Goal: Transaction & Acquisition: Subscribe to service/newsletter

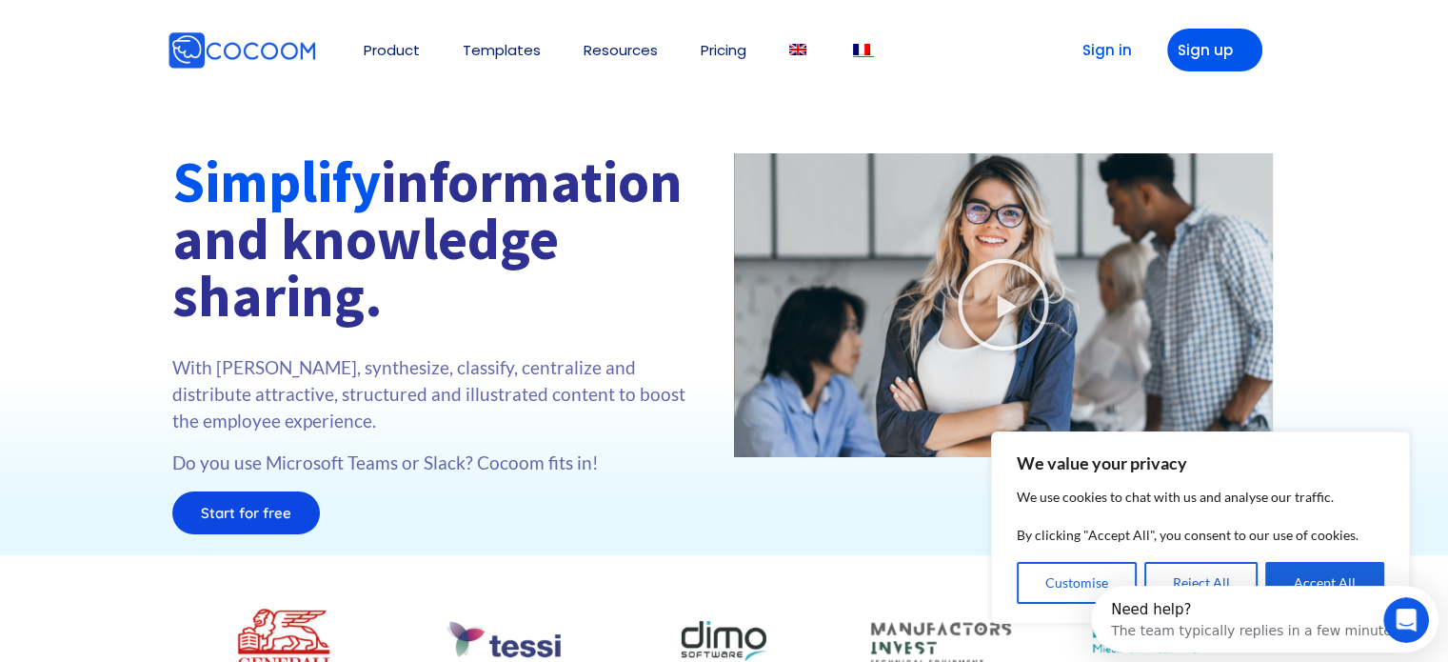
click at [868, 50] on img at bounding box center [861, 49] width 17 height 11
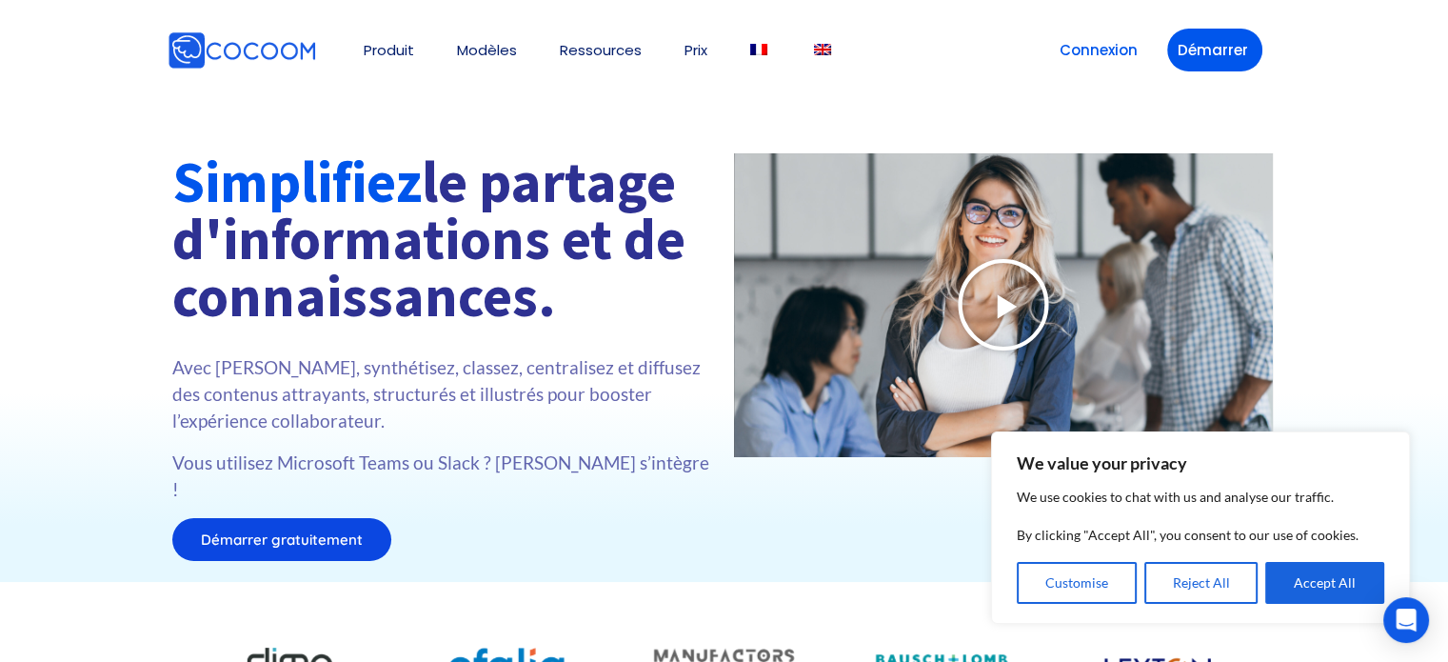
click at [972, 312] on icon at bounding box center [1003, 304] width 95 height 95
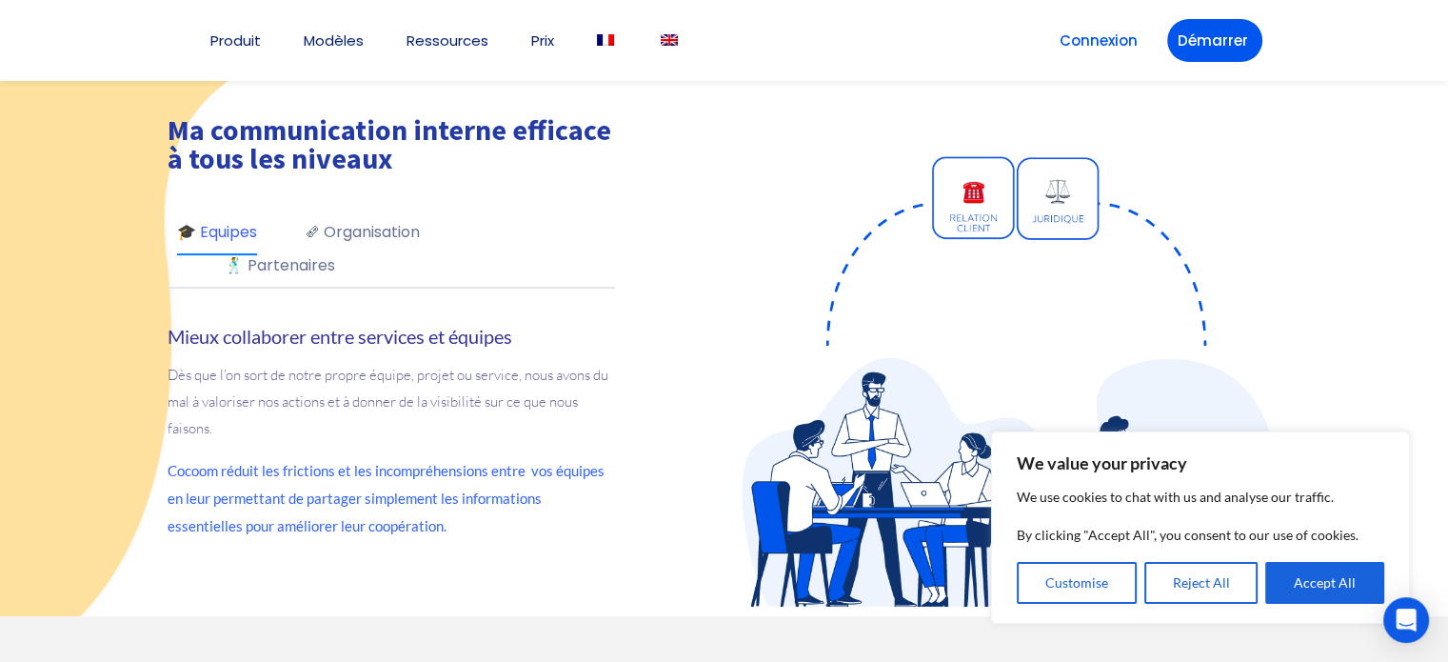
scroll to position [849, 0]
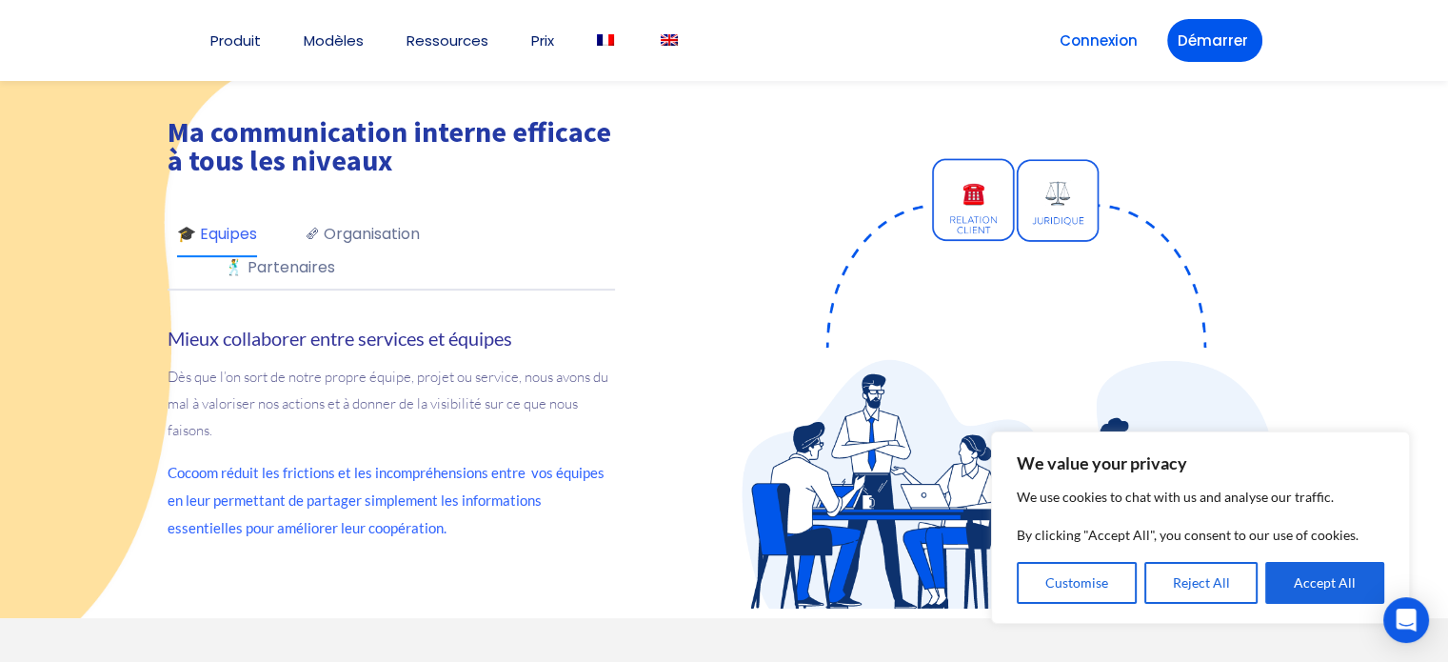
drag, startPoint x: 866, startPoint y: 639, endPoint x: 668, endPoint y: 338, distance: 360.2
click at [668, 338] on div "Ma communication interne efficace à tous les niveaux 🎓 Equipes 🗞 Organisation 🕺…" at bounding box center [439, 337] width 543 height 440
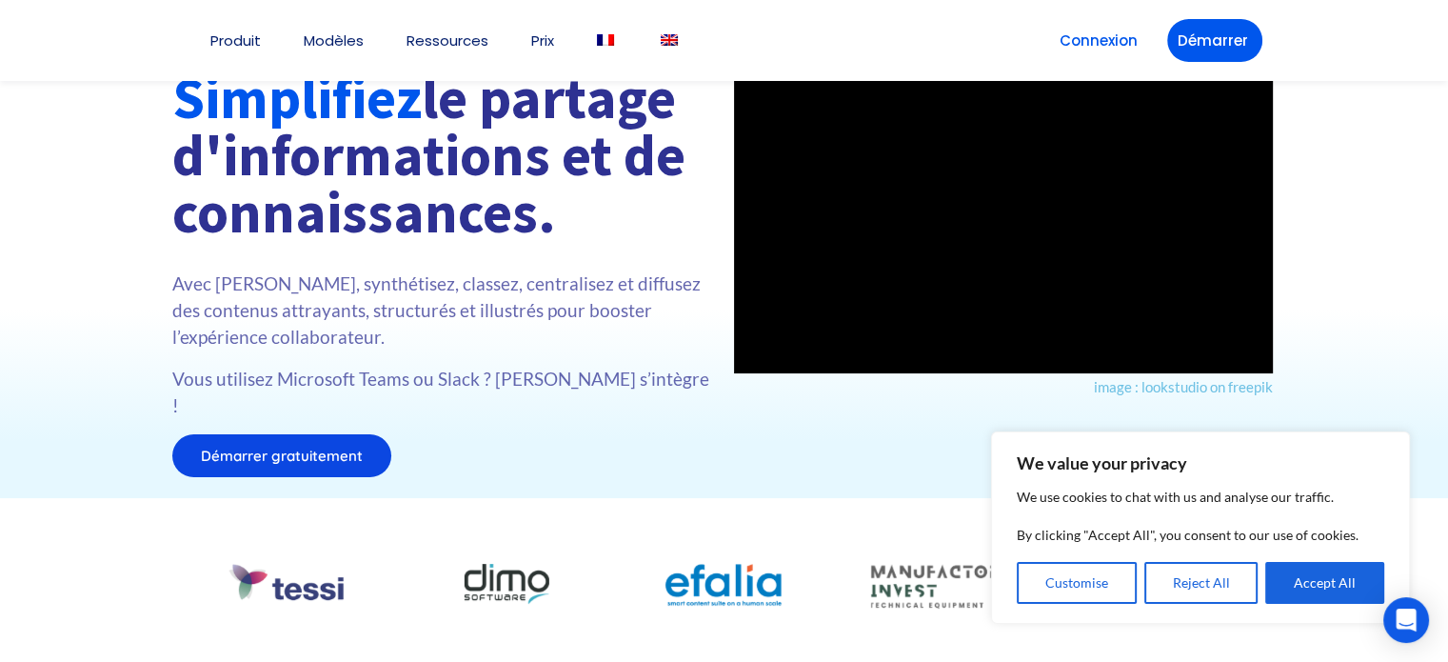
scroll to position [0, 0]
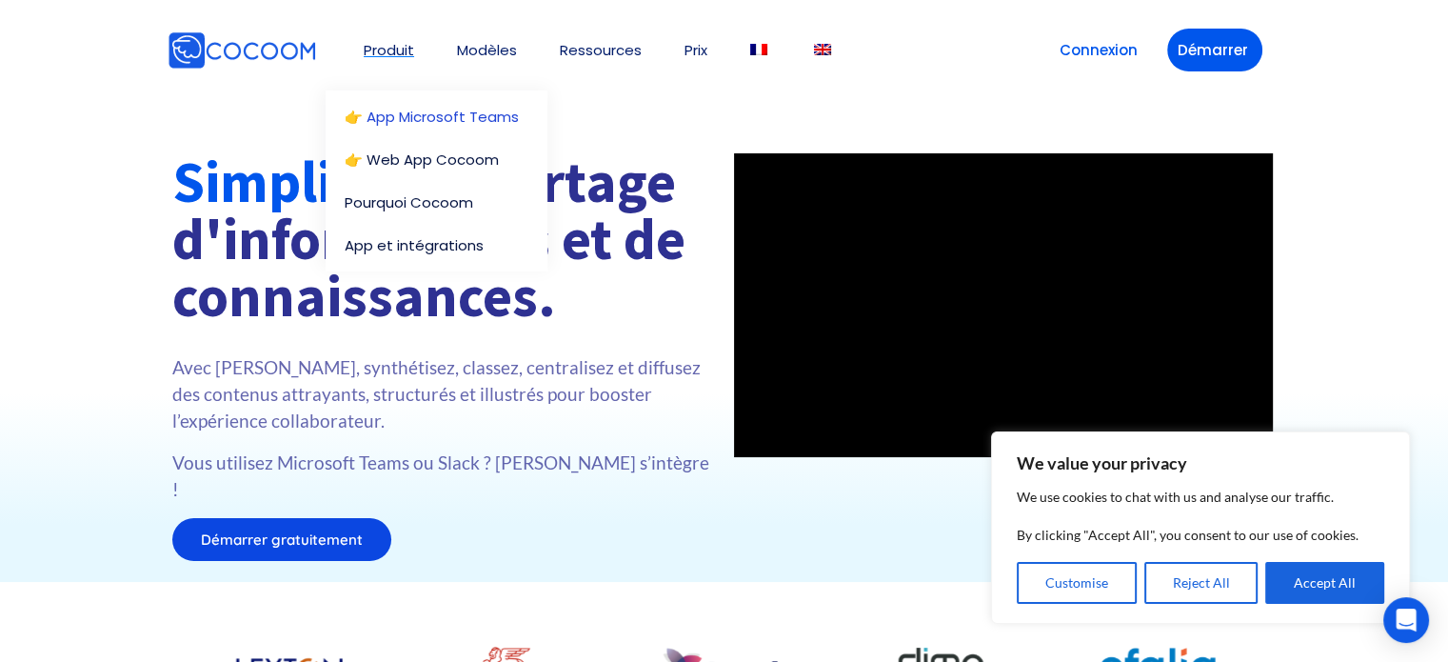
click at [417, 111] on link "👉 App Microsoft Teams" at bounding box center [441, 116] width 193 height 14
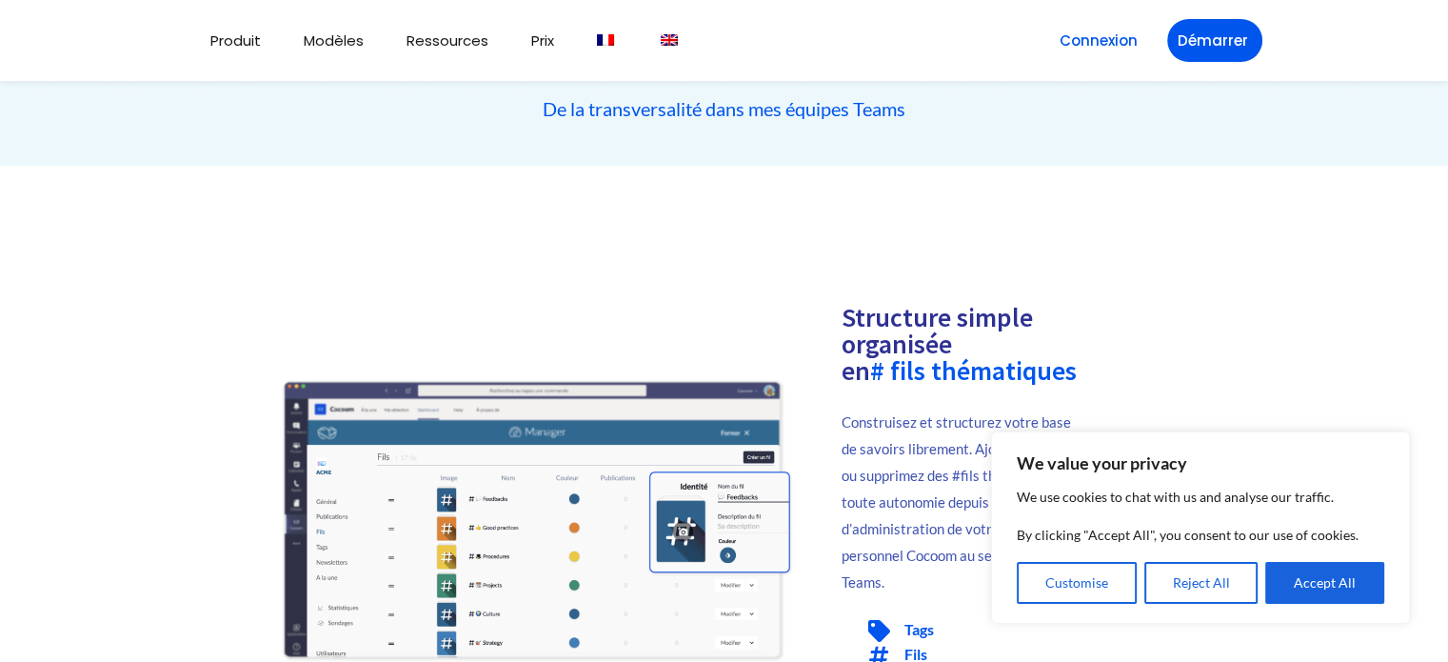
scroll to position [457, 0]
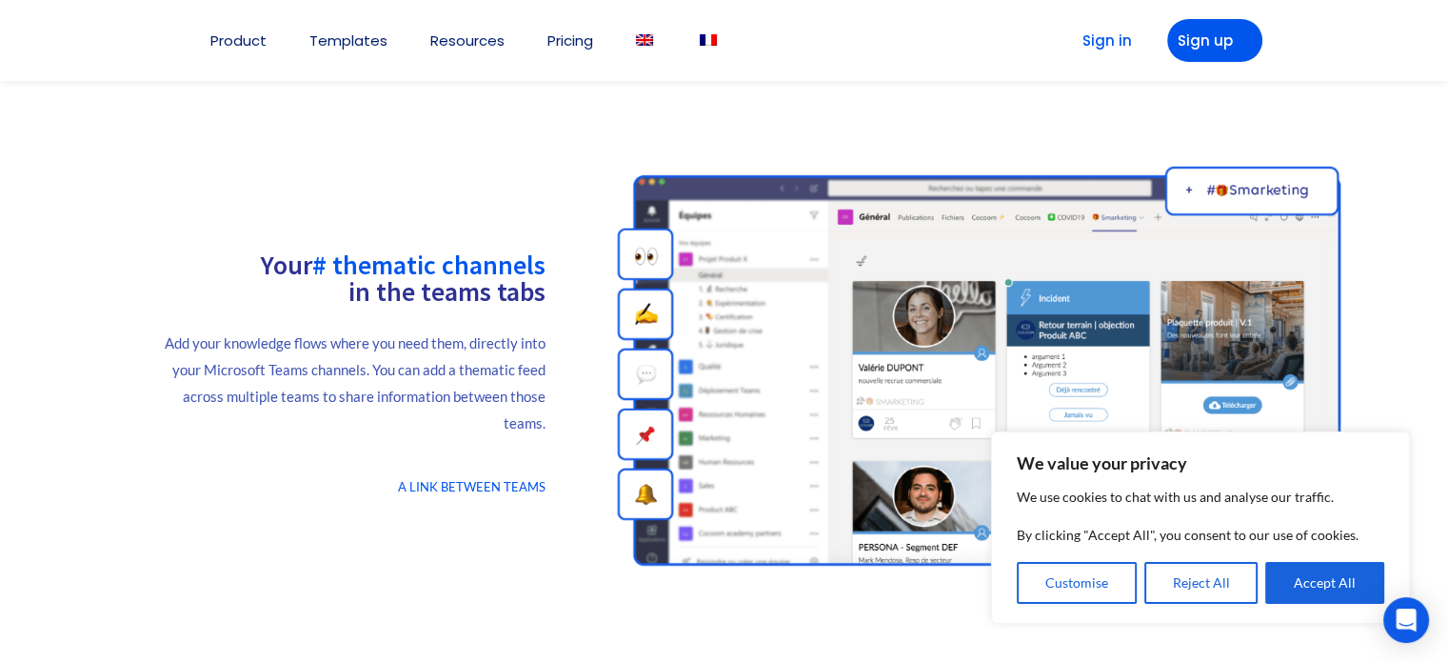
scroll to position [918, 0]
click at [575, 454] on div "Your # thematic channels in the teams tabs Add your knowledge flows where you n…" at bounding box center [349, 368] width 499 height 415
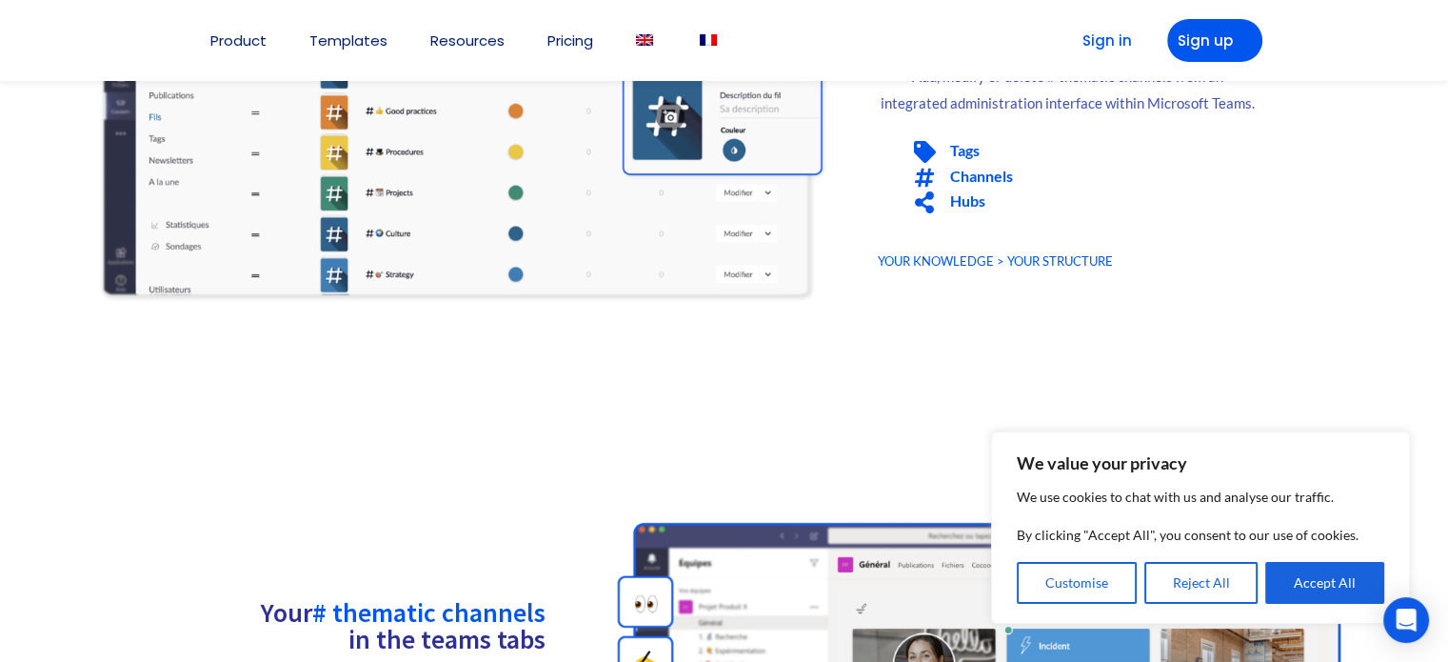
scroll to position [0, 0]
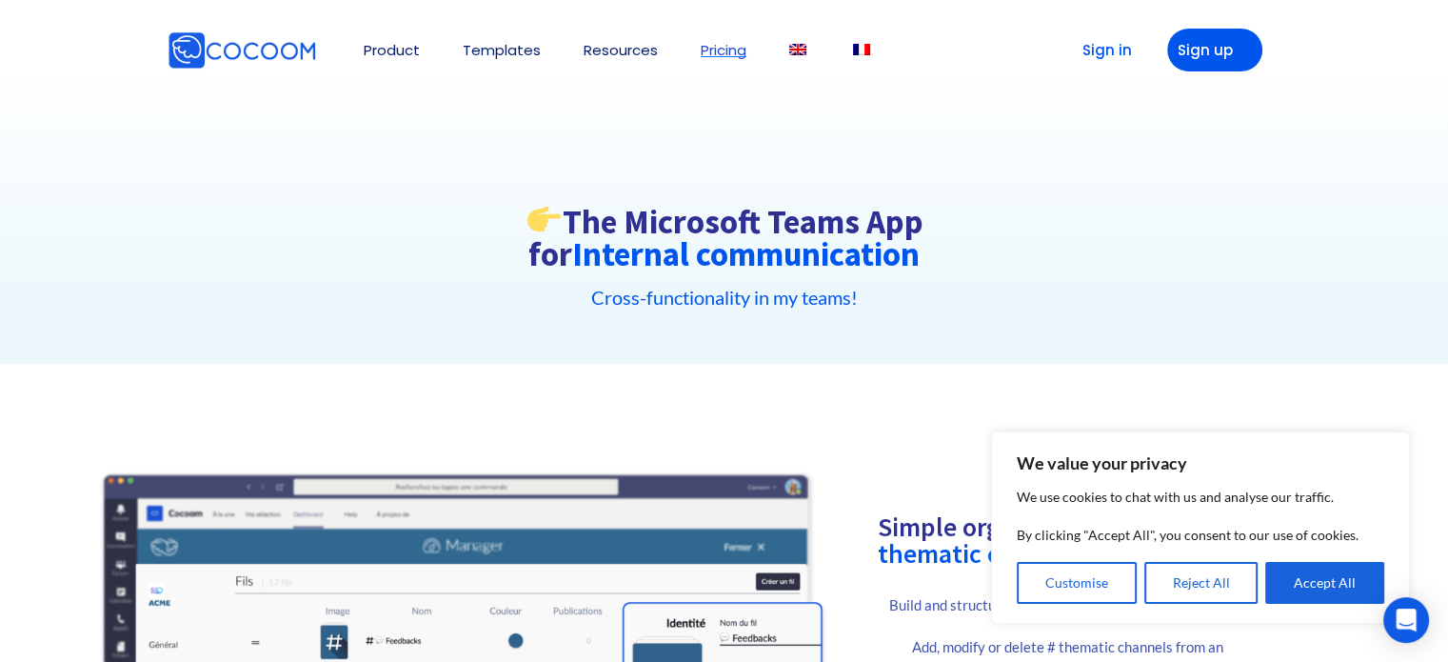
click at [707, 51] on link "Pricing" at bounding box center [724, 50] width 46 height 14
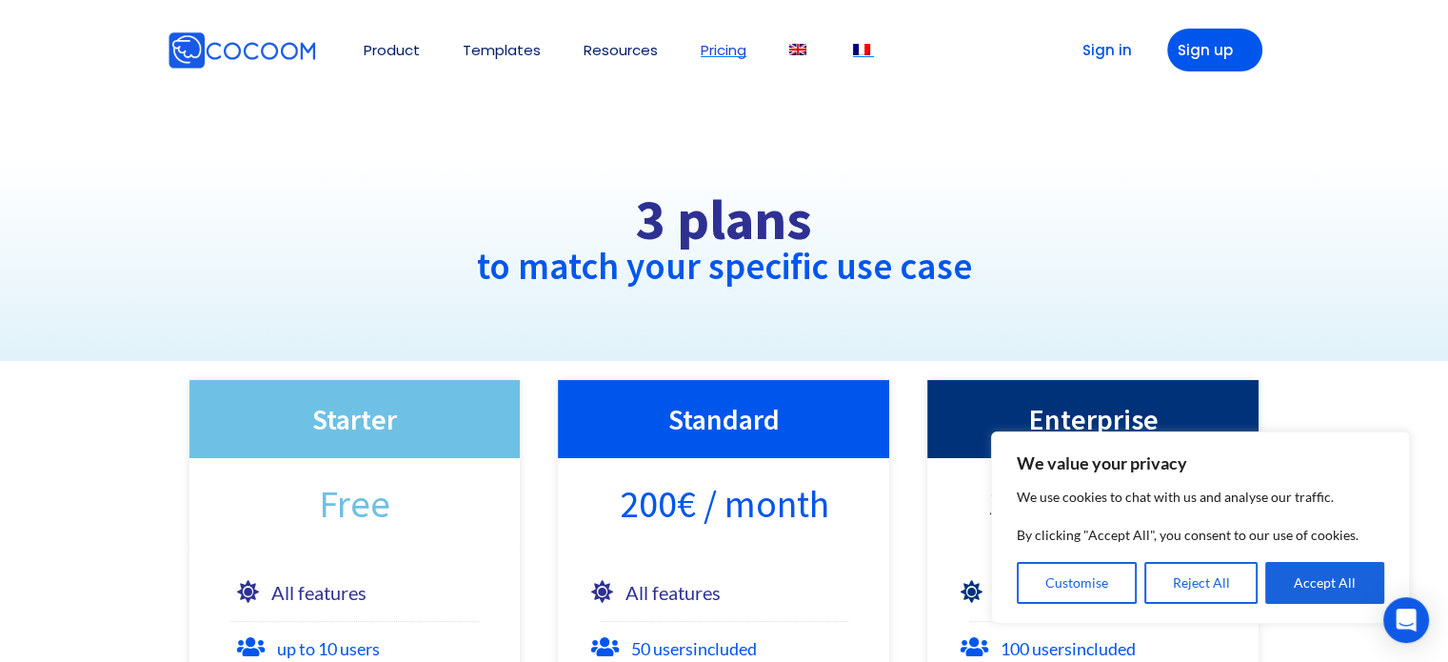
click at [859, 47] on img at bounding box center [861, 49] width 17 height 11
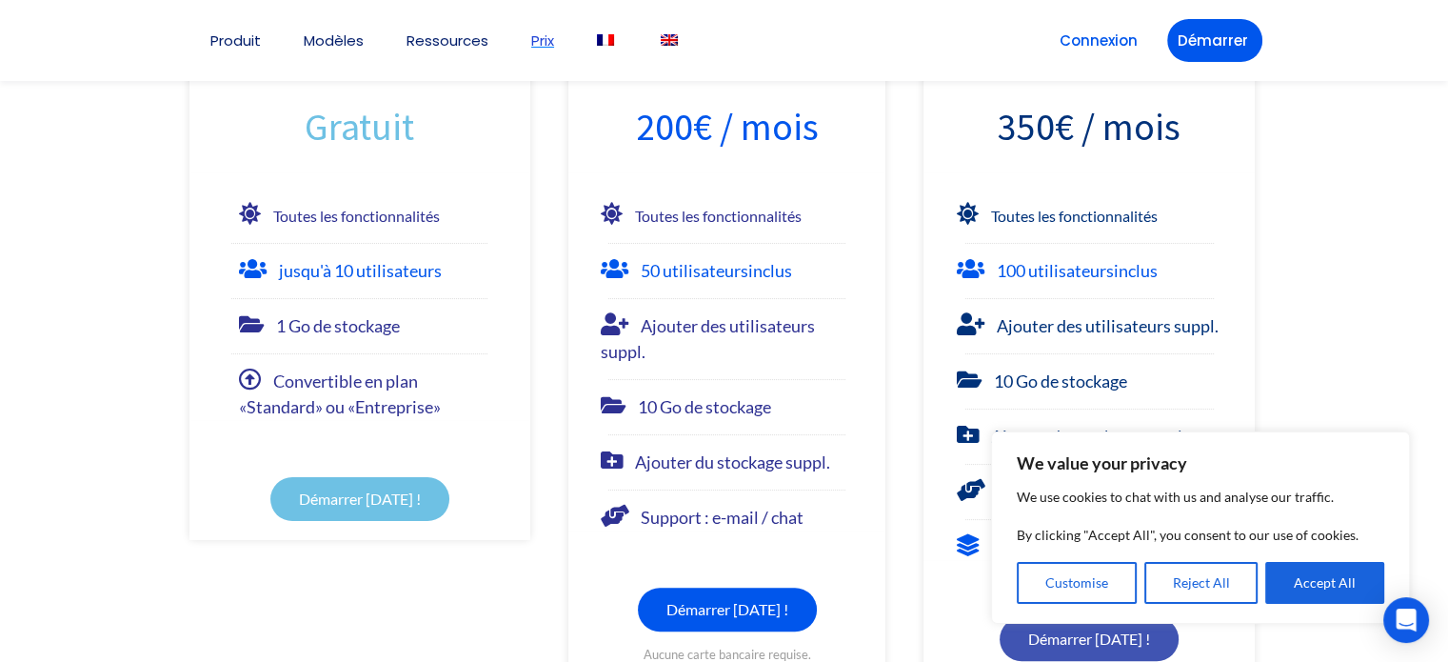
scroll to position [379, 0]
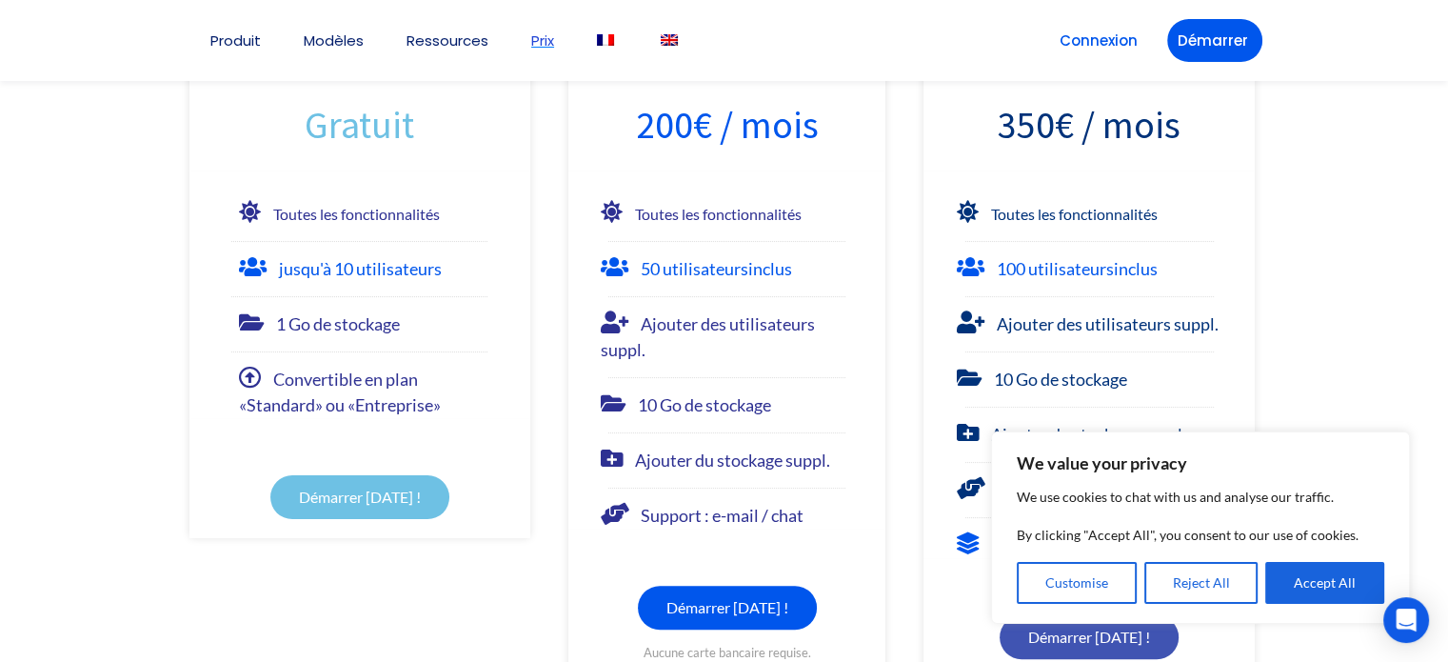
drag, startPoint x: 1047, startPoint y: 262, endPoint x: 967, endPoint y: 353, distance: 121.4
click at [967, 353] on li "10 Go de stockage" at bounding box center [1088, 371] width 331 height 41
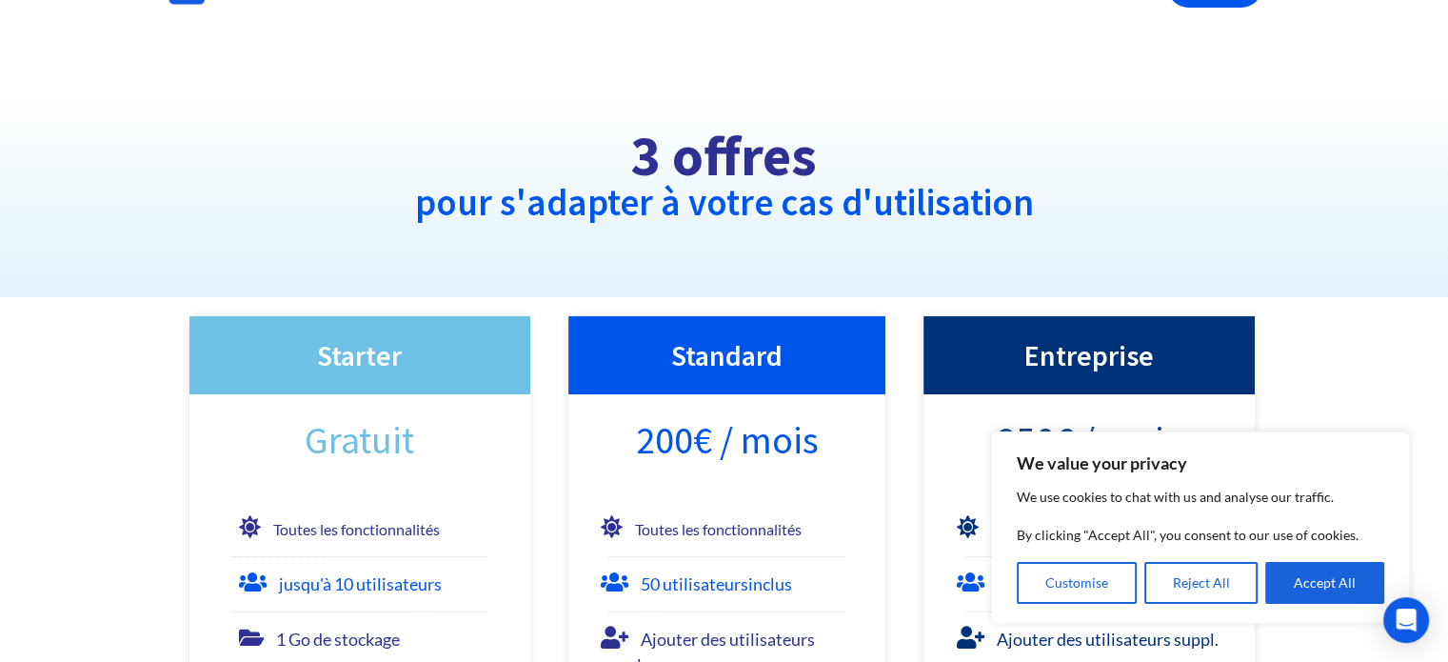
scroll to position [0, 0]
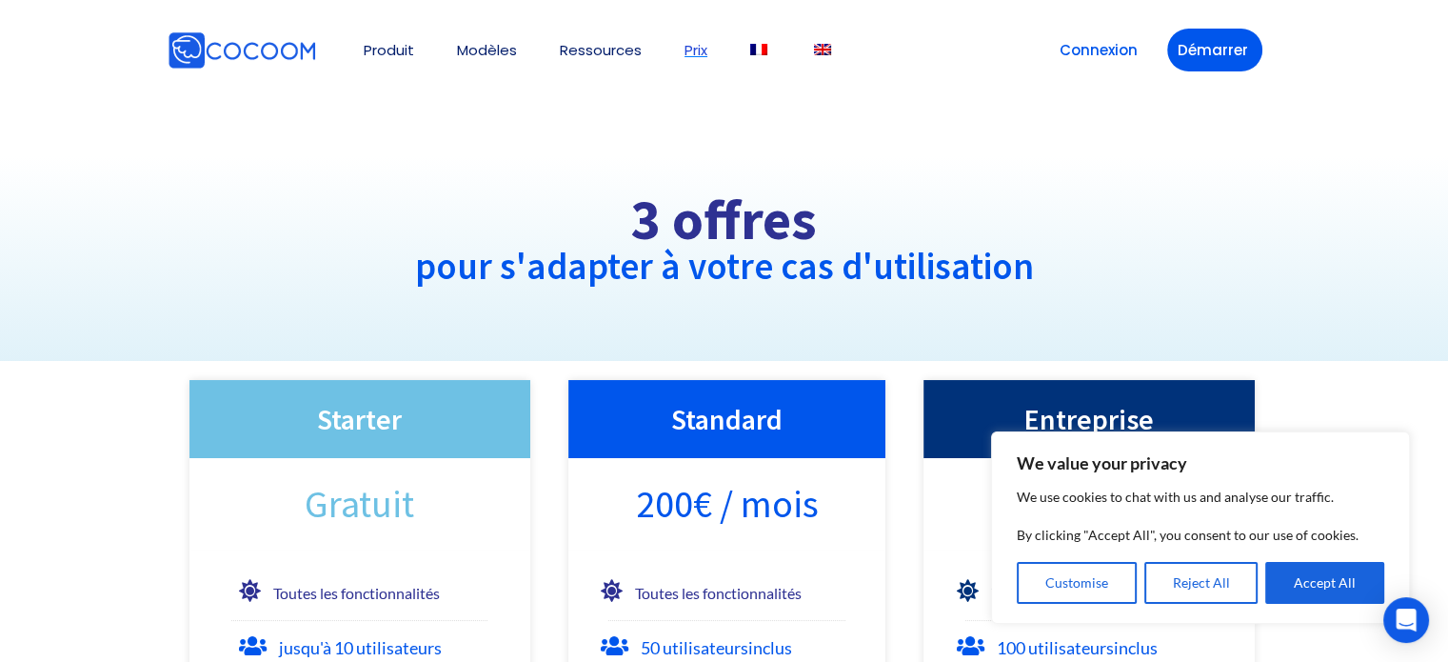
click at [240, 50] on img at bounding box center [242, 50] width 149 height 38
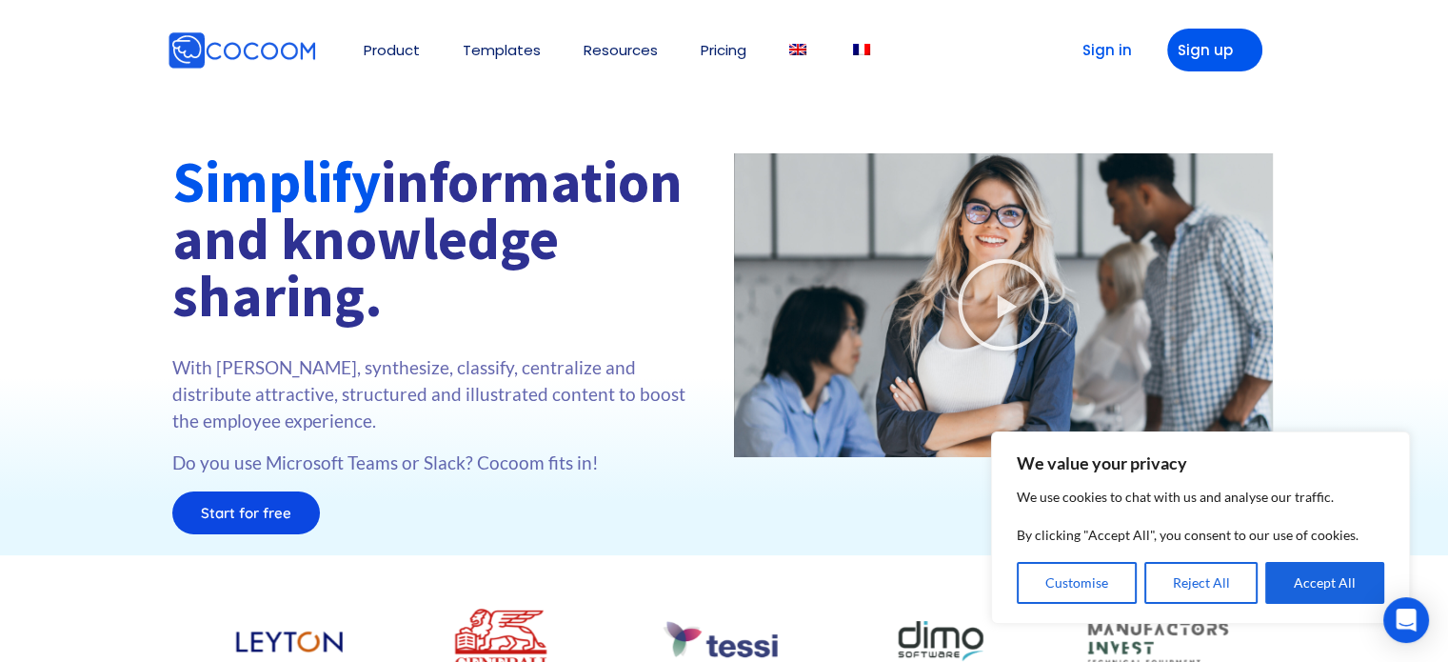
click at [241, 517] on span "Start for free" at bounding box center [246, 513] width 90 height 14
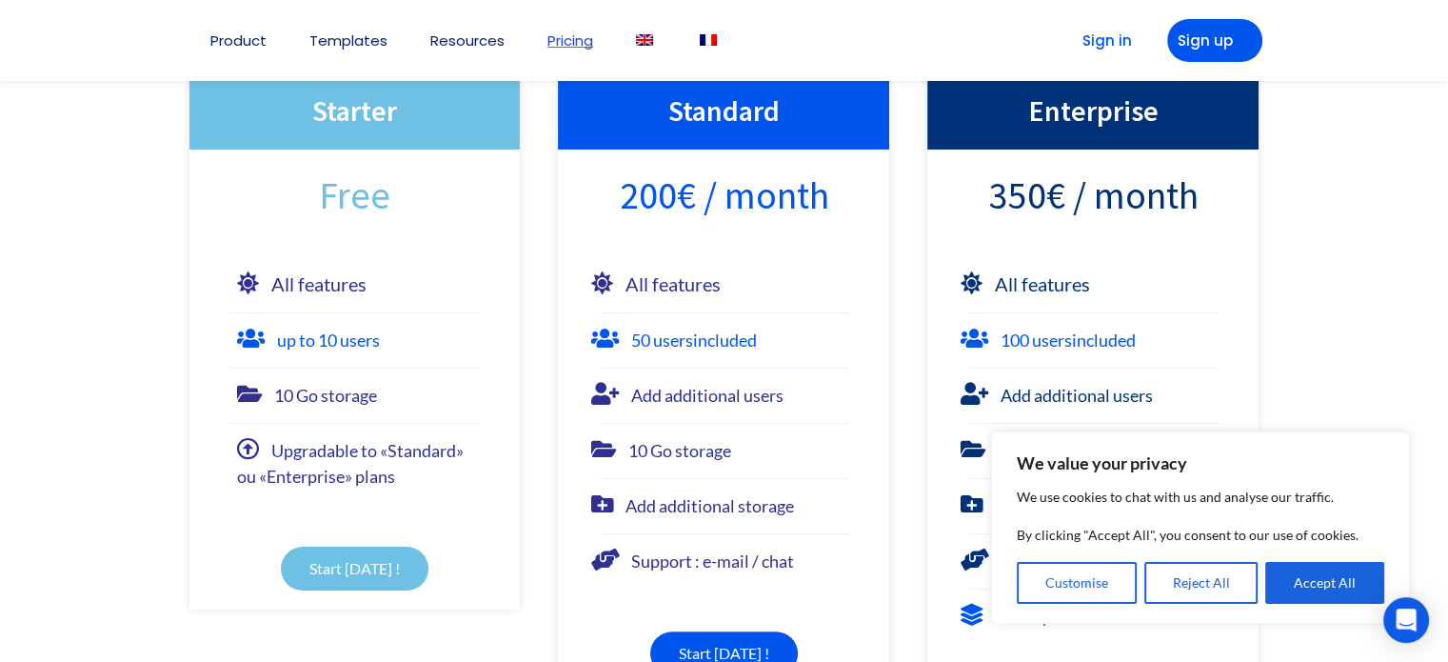
scroll to position [375, 0]
